Goal: Information Seeking & Learning: Learn about a topic

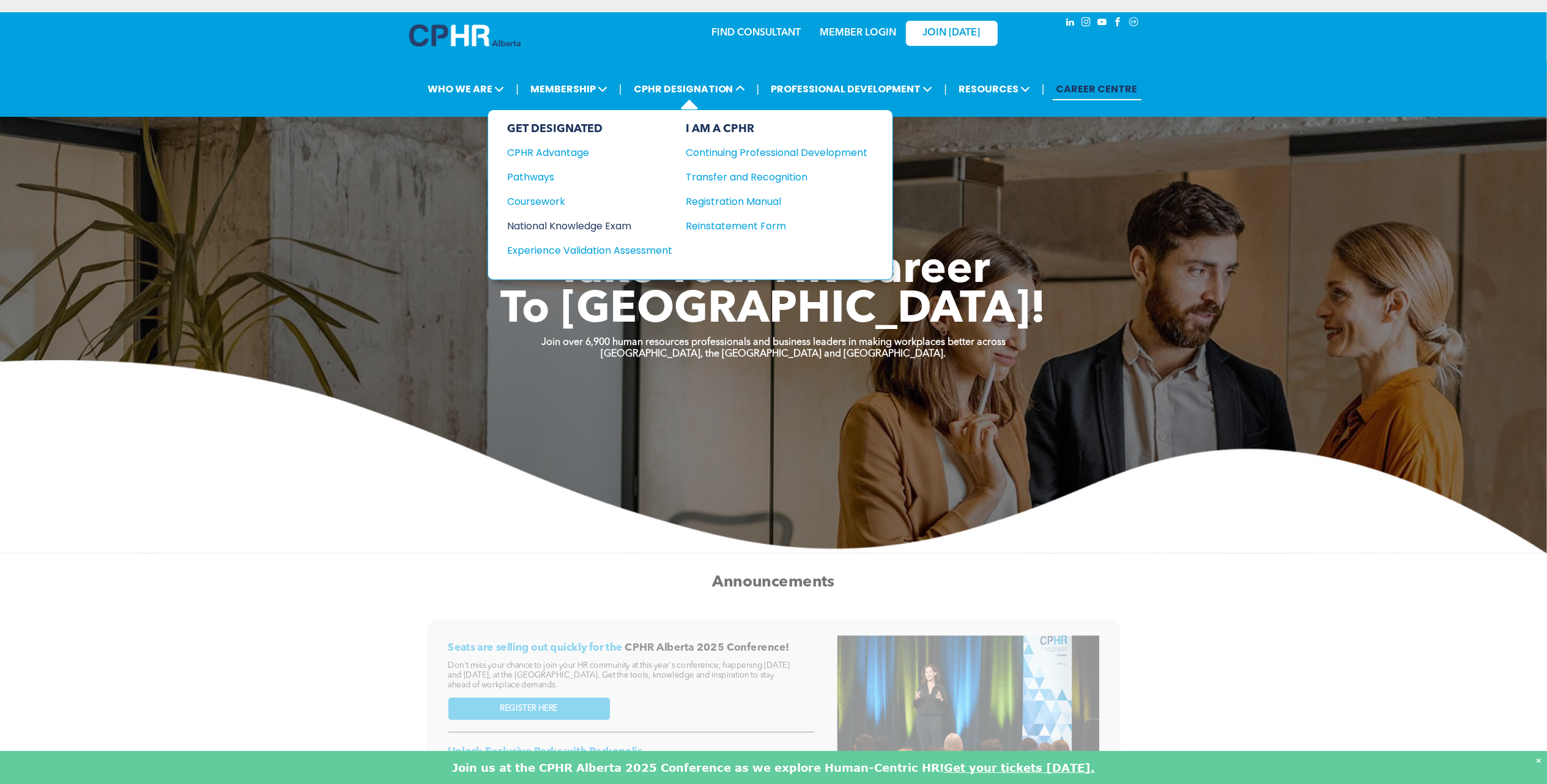
click at [604, 221] on div "National Knowledge Exam" at bounding box center [582, 226] width 149 height 16
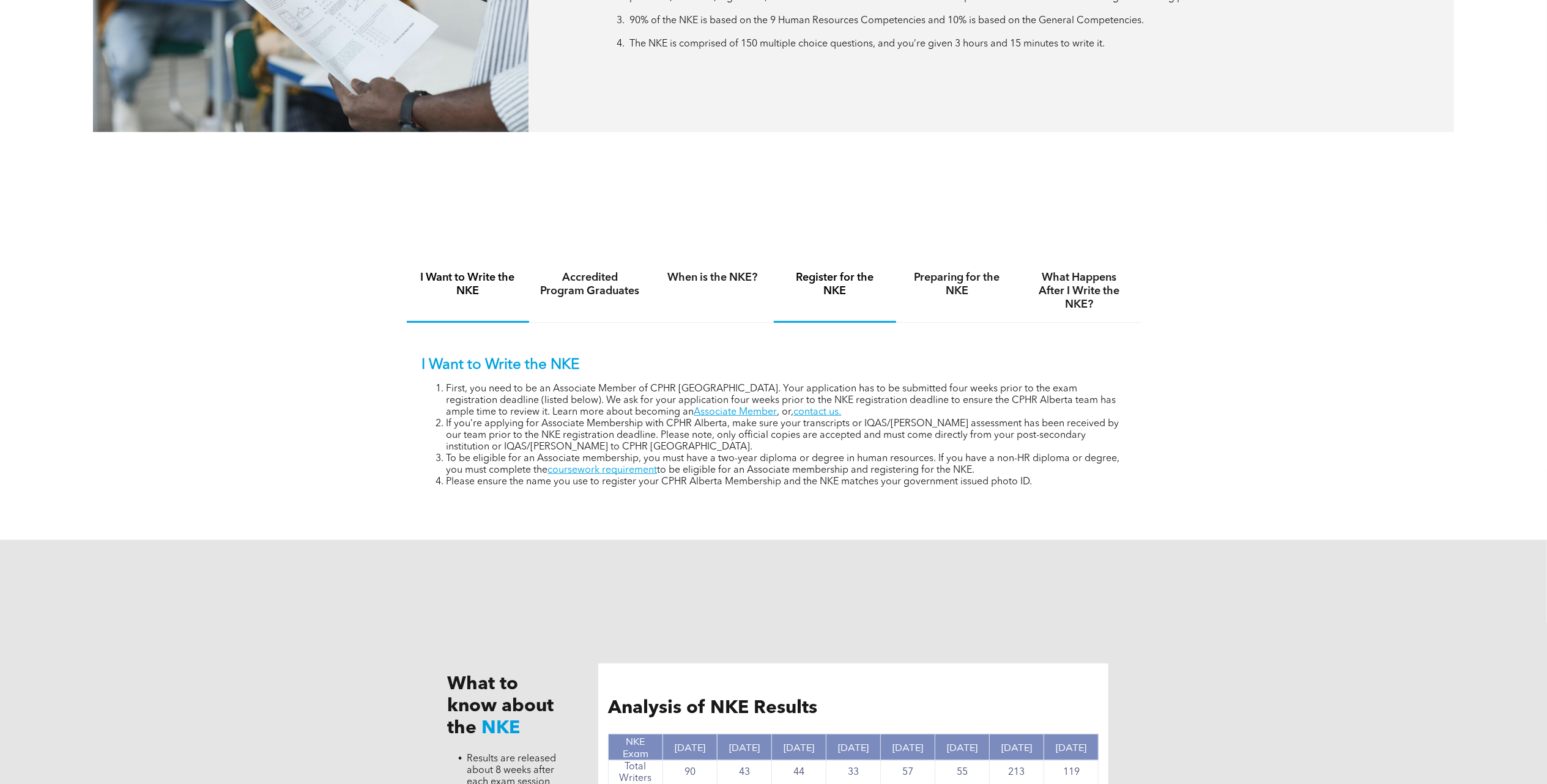
scroll to position [815, 0]
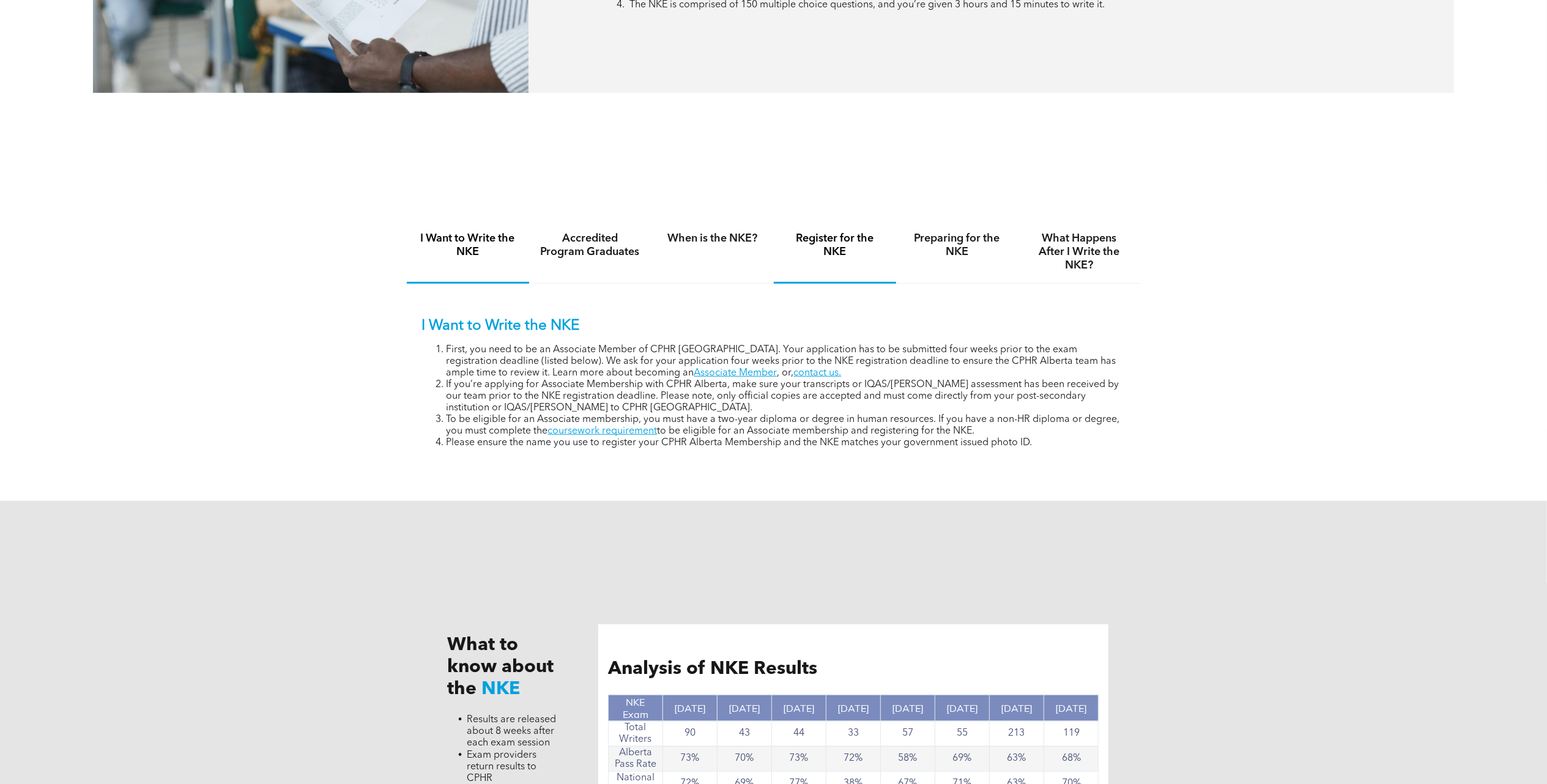
click at [843, 233] on h4 "Register for the NKE" at bounding box center [834, 245] width 100 height 27
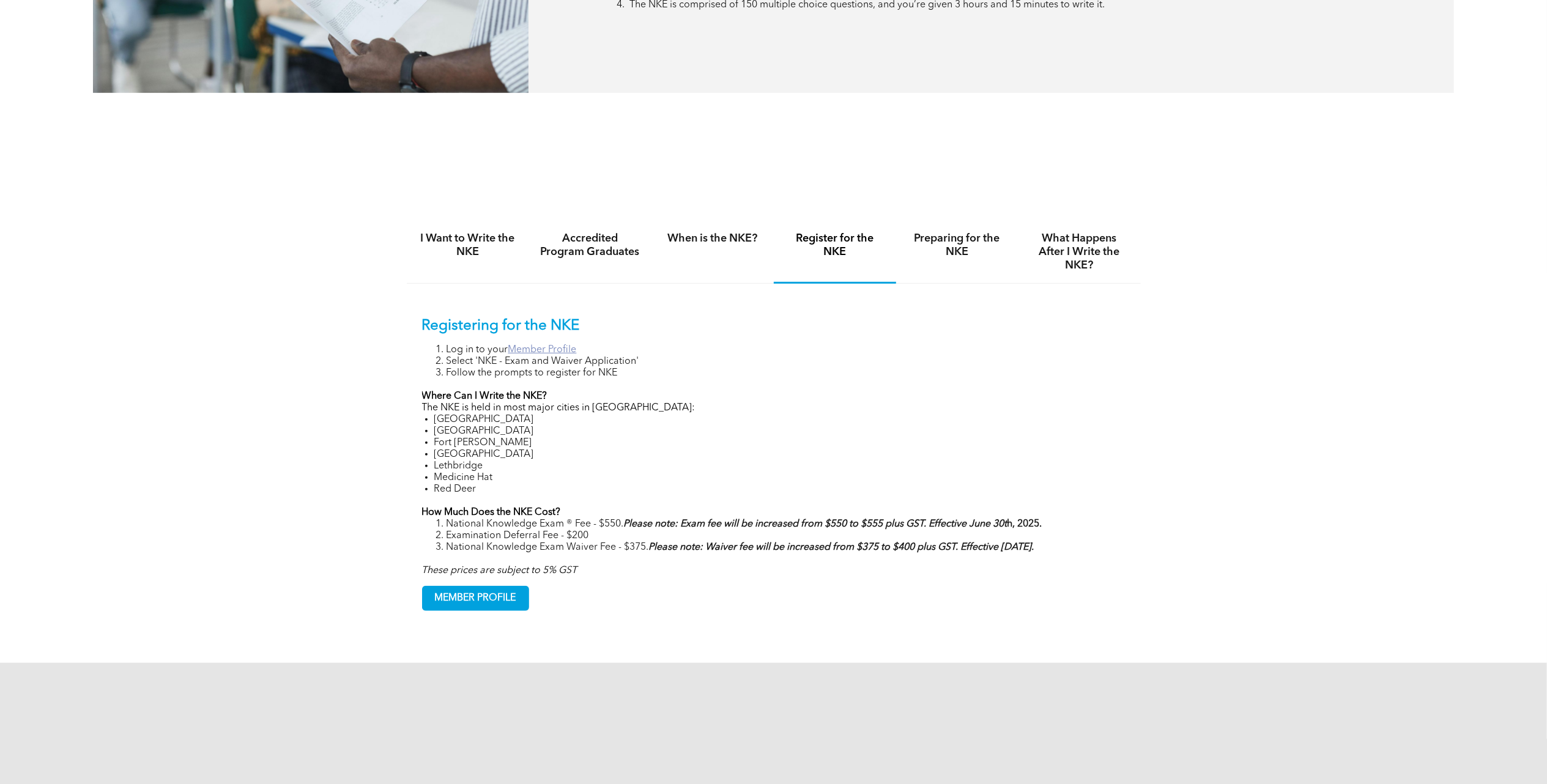
click at [563, 345] on link "Member Profile" at bounding box center [543, 350] width 69 height 10
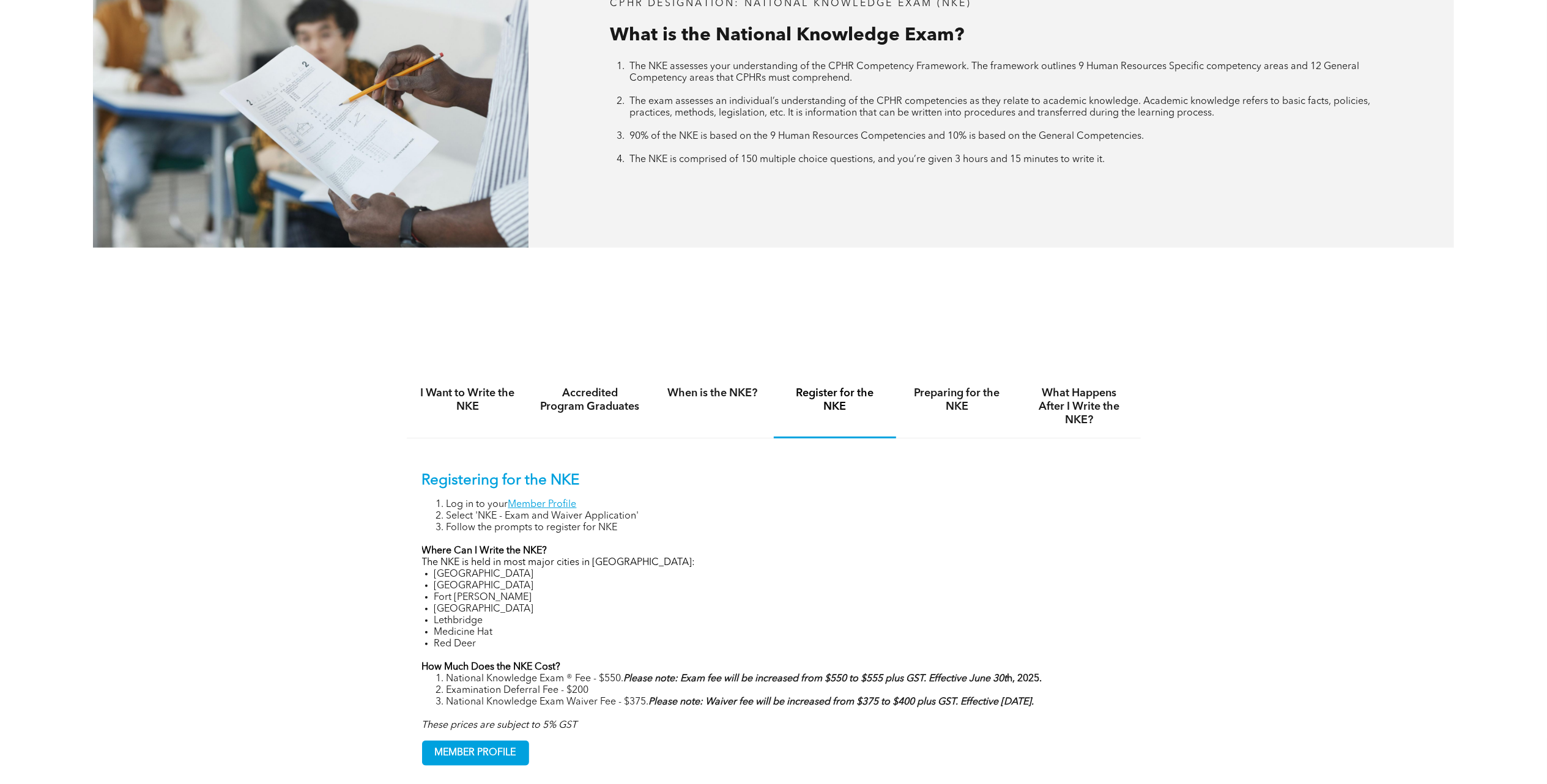
scroll to position [407, 0]
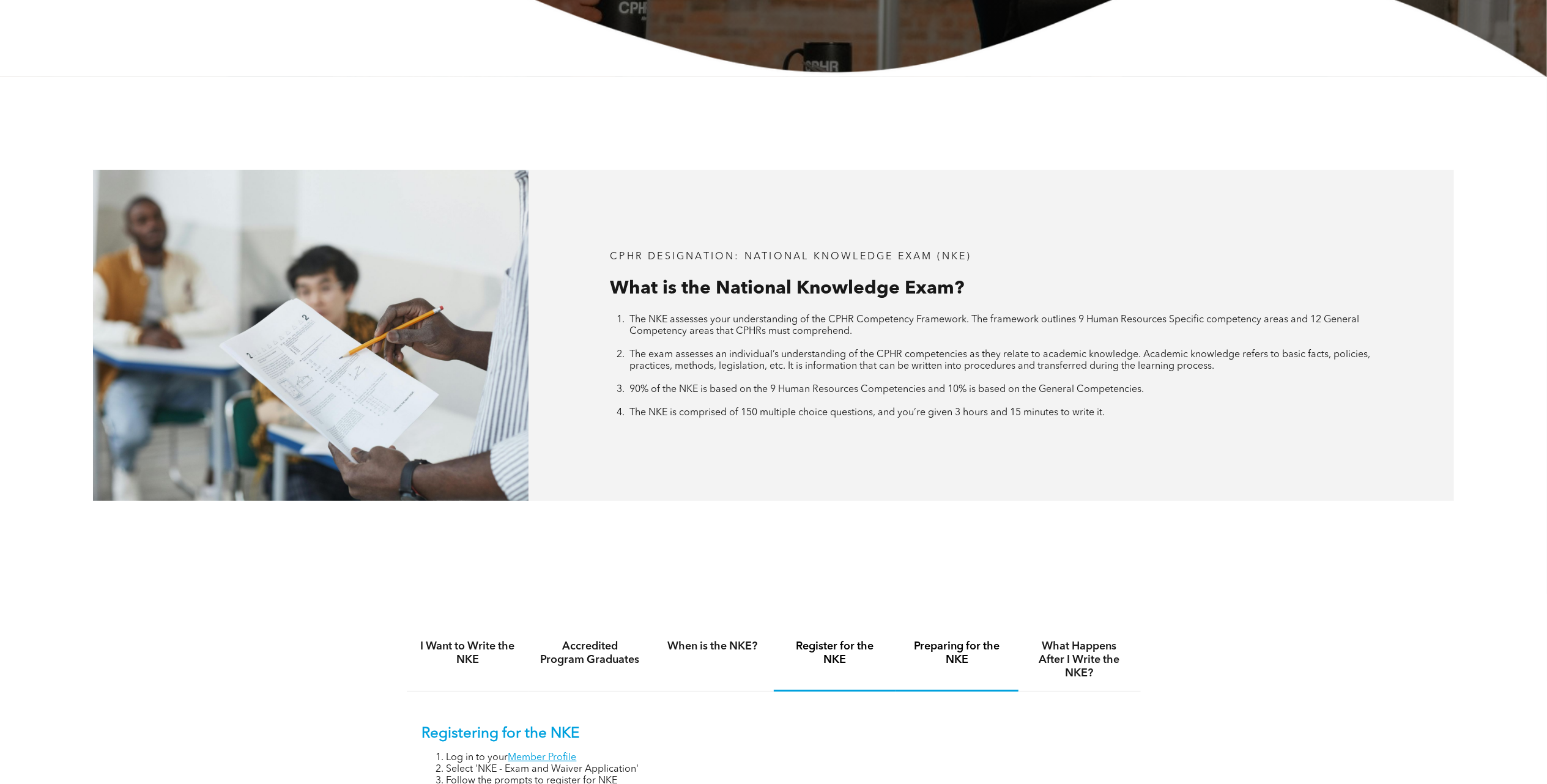
click at [961, 653] on h4 "Preparing for the NKE" at bounding box center [957, 652] width 100 height 27
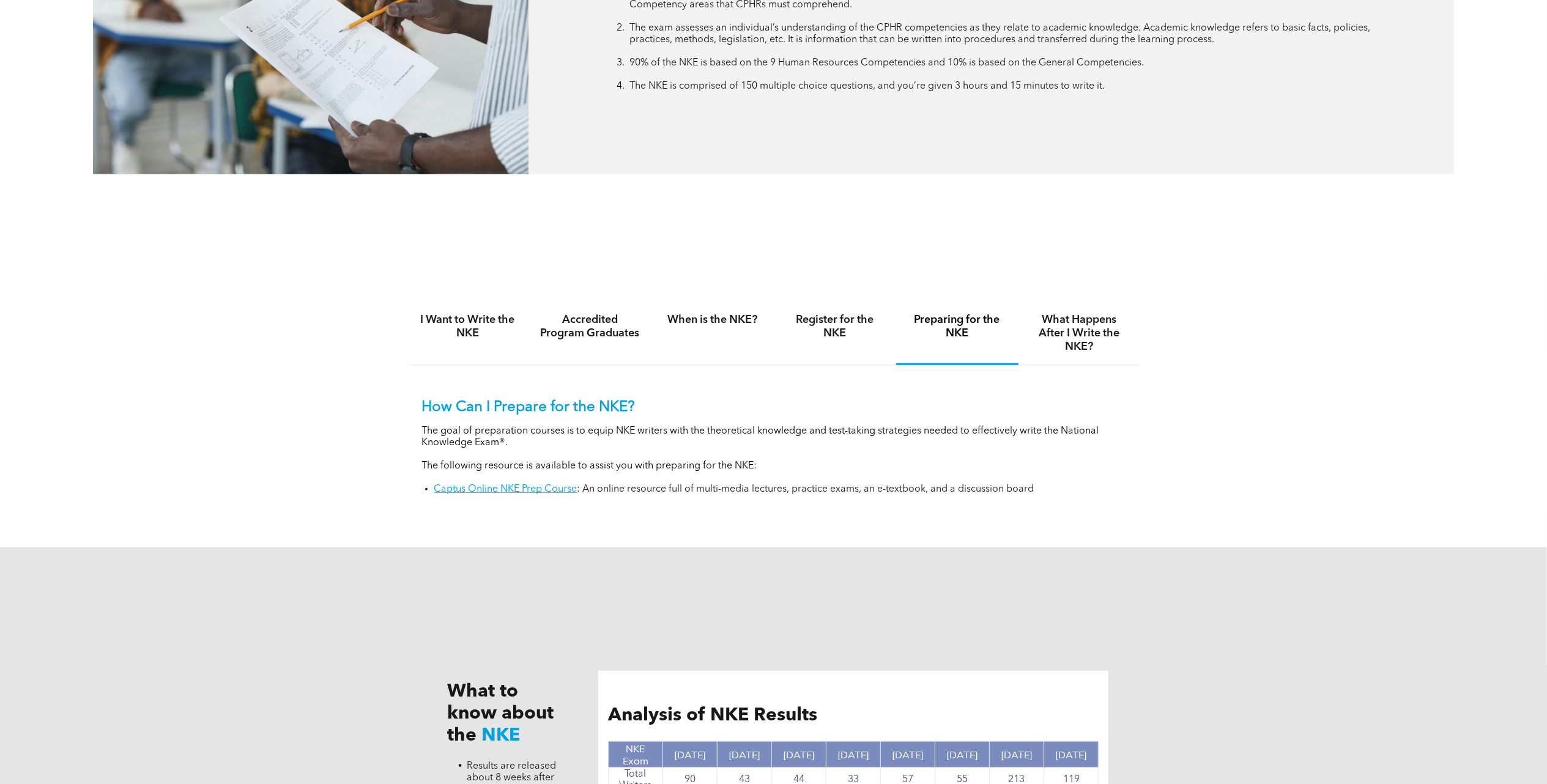
scroll to position [1141, 0]
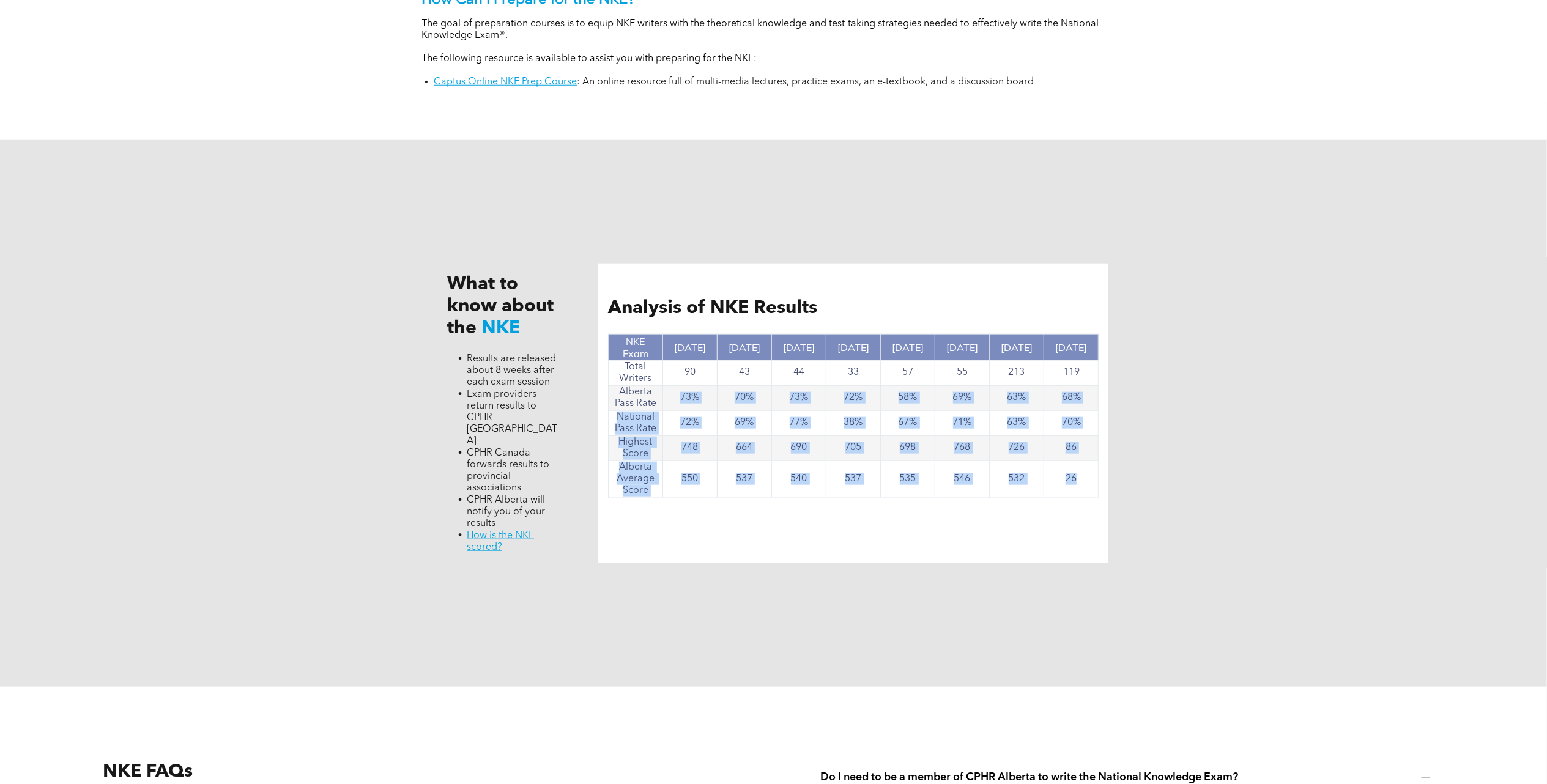
drag, startPoint x: 669, startPoint y: 388, endPoint x: 1098, endPoint y: 472, distance: 437.1
click at [1098, 472] on tbody "NKE Exam [DATE] [DATE] [DATE] [DATE] [DATE] [DATE] [DATE] [DATE] Total Writers …" at bounding box center [853, 416] width 490 height 163
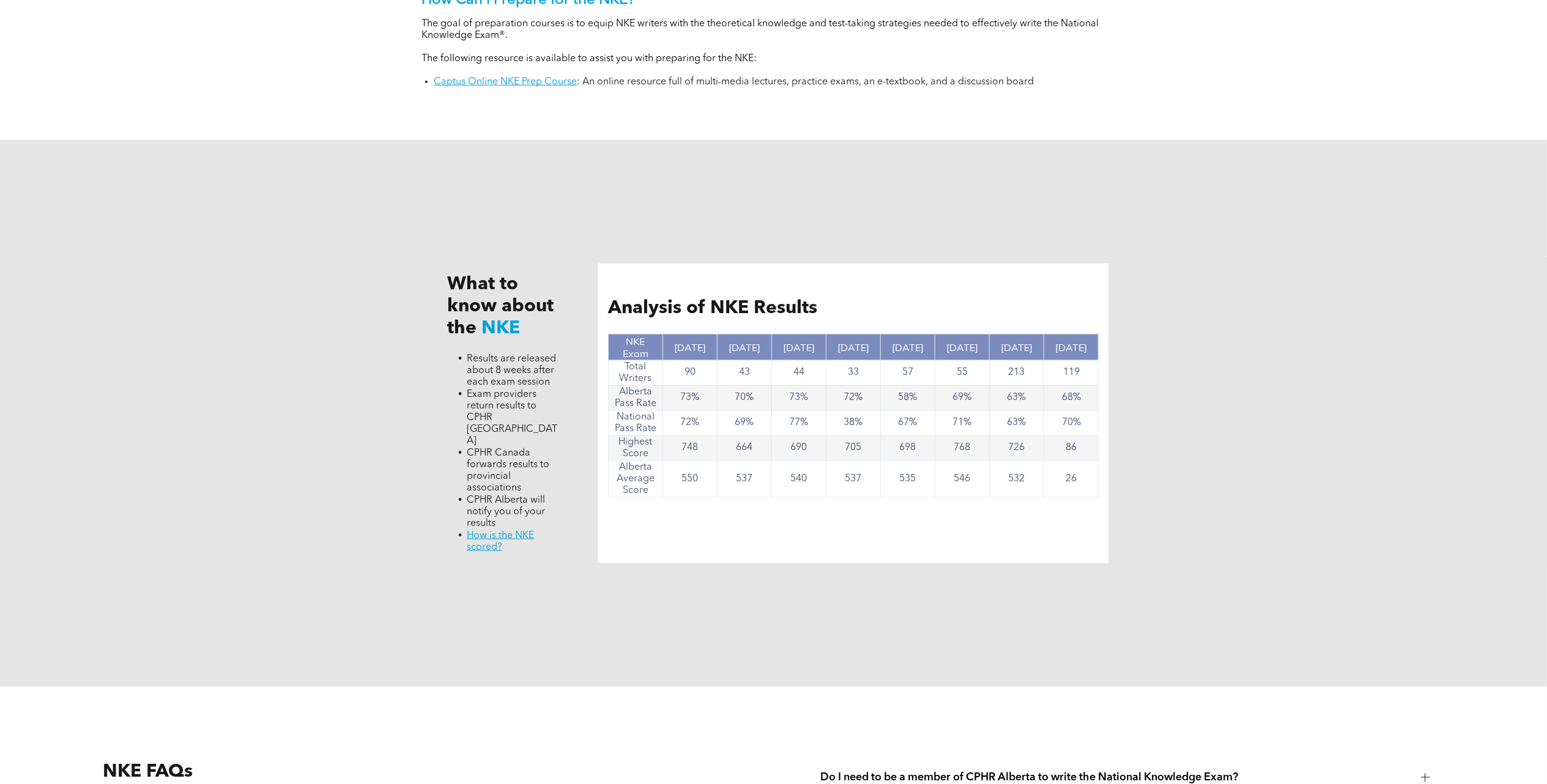
drag, startPoint x: 1098, startPoint y: 472, endPoint x: 1196, endPoint y: 476, distance: 98.1
click at [1196, 476] on div "What to know about the NKE Results are released about 8 weeks after each exam s…" at bounding box center [774, 413] width 1547 height 547
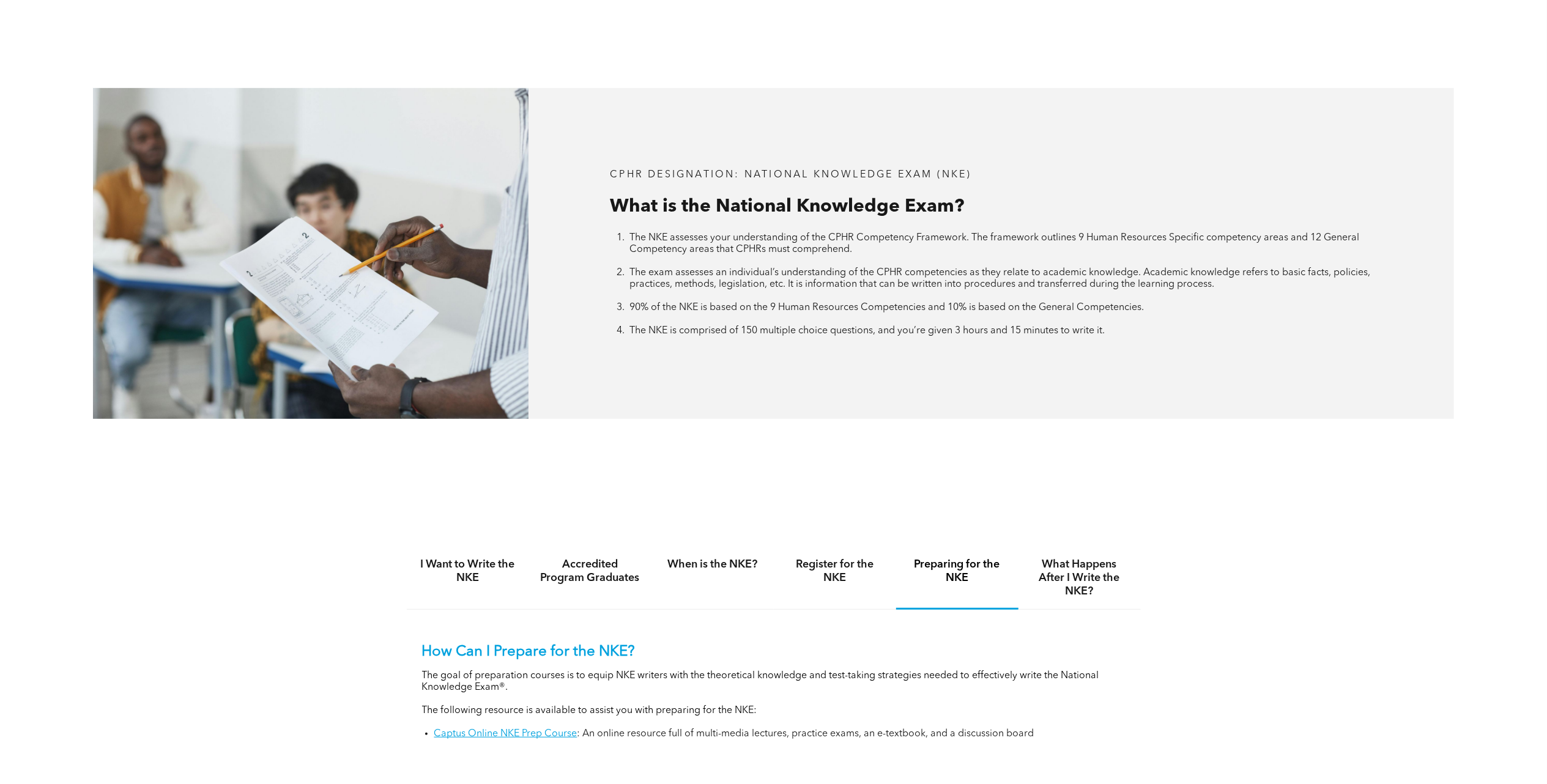
scroll to position [81, 0]
